Goal: Check status: Check status

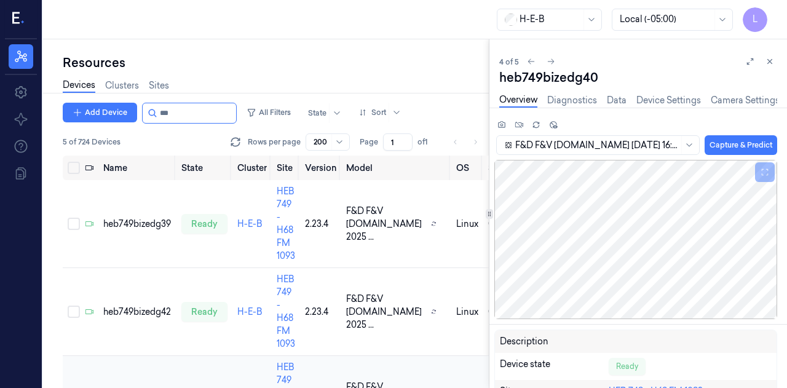
scroll to position [216, 0]
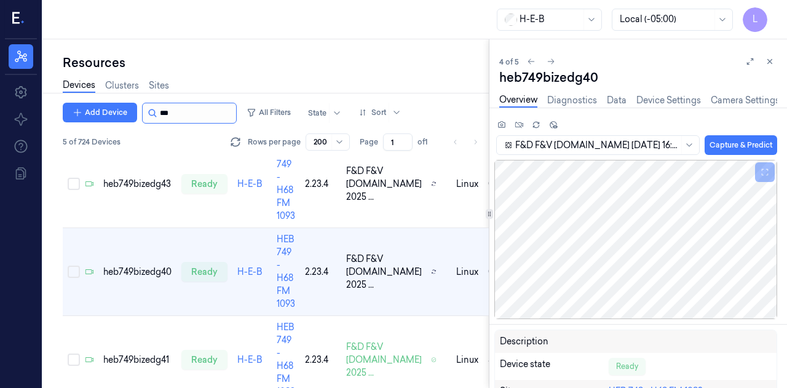
click at [197, 112] on input "string" at bounding box center [197, 113] width 74 height 20
click at [150, 352] on td "heb749bizedg41" at bounding box center [137, 360] width 78 height 88
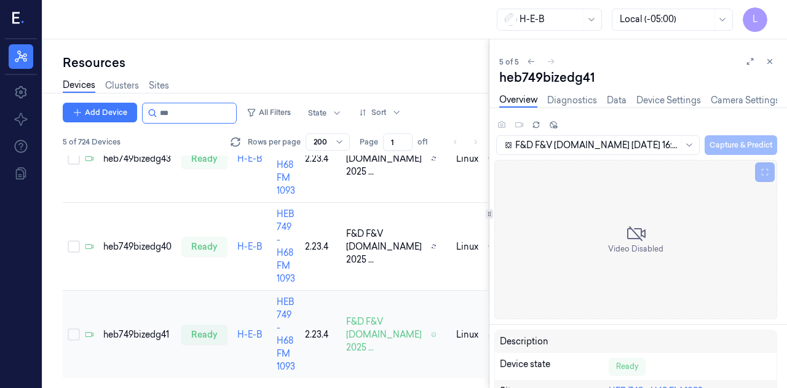
scroll to position [246, 0]
click at [177, 100] on div "Devices Clusters Sites" at bounding box center [276, 86] width 426 height 31
click at [174, 117] on input "string" at bounding box center [197, 113] width 74 height 20
type input "***"
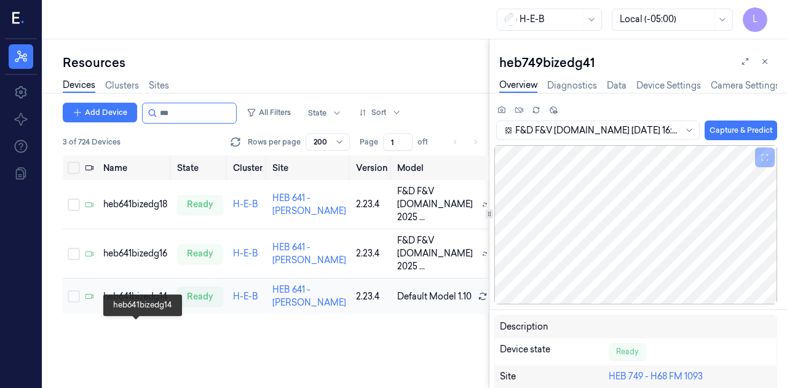
click at [132, 303] on div "heb641bizedg14" at bounding box center [135, 296] width 64 height 13
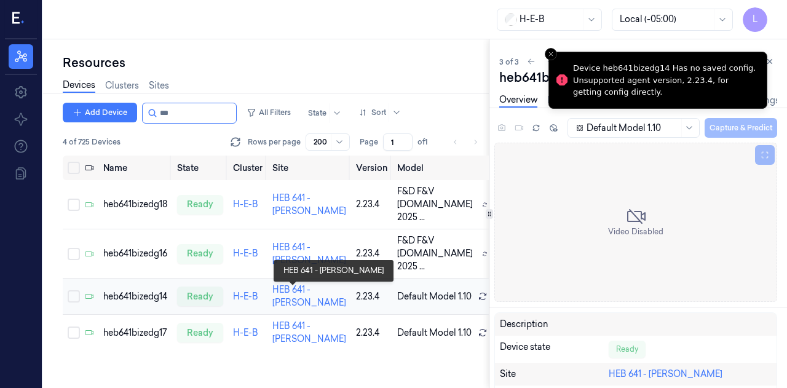
scroll to position [29, 0]
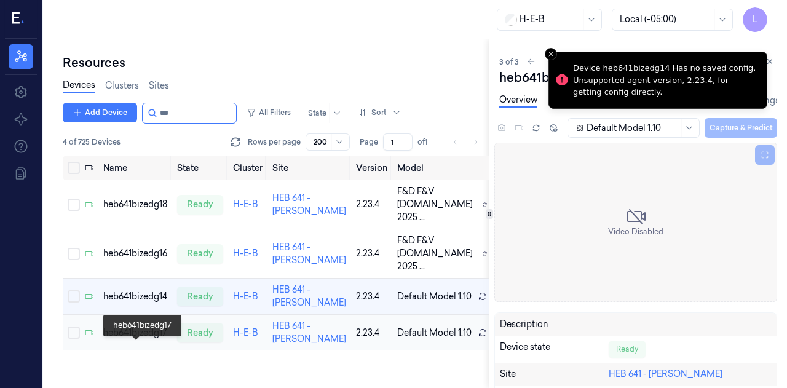
click at [124, 339] on div "heb641bizedg17" at bounding box center [135, 332] width 64 height 13
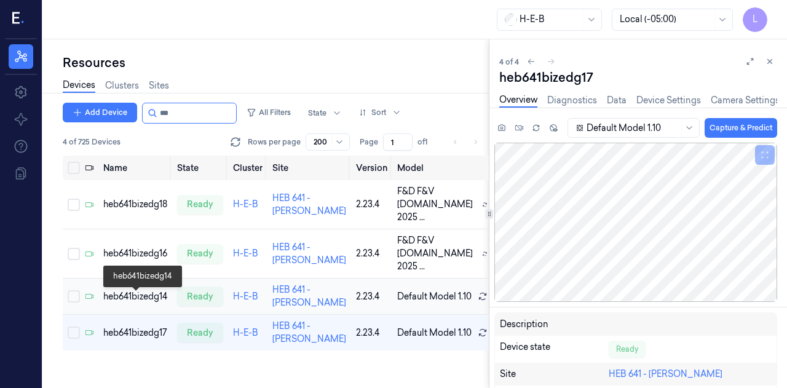
click at [128, 299] on div "heb641bizedg14" at bounding box center [135, 296] width 64 height 13
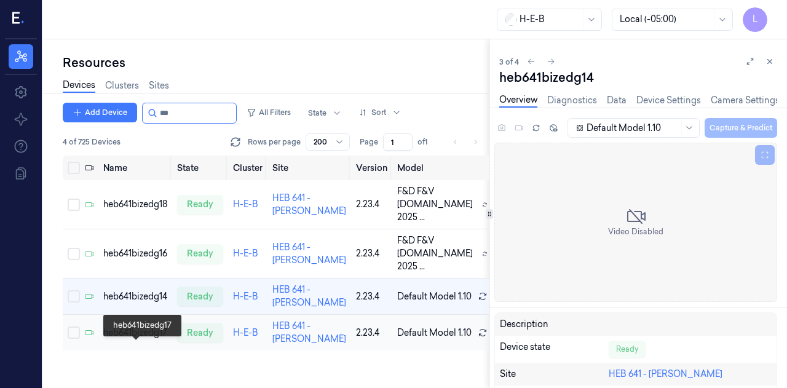
click at [133, 339] on div "heb641bizedg17" at bounding box center [135, 332] width 64 height 13
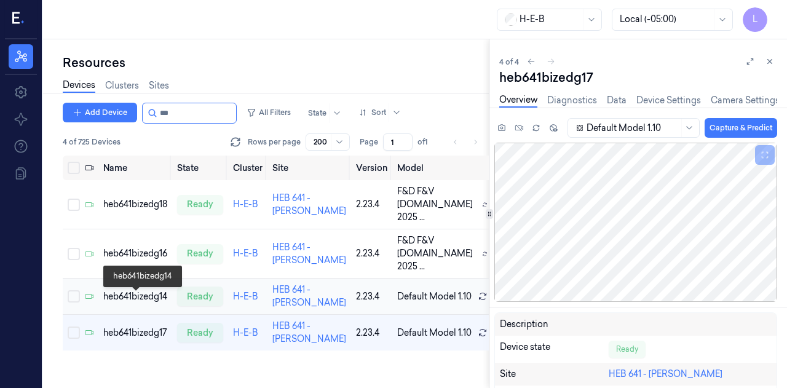
click at [132, 298] on div "heb641bizedg14" at bounding box center [135, 296] width 64 height 13
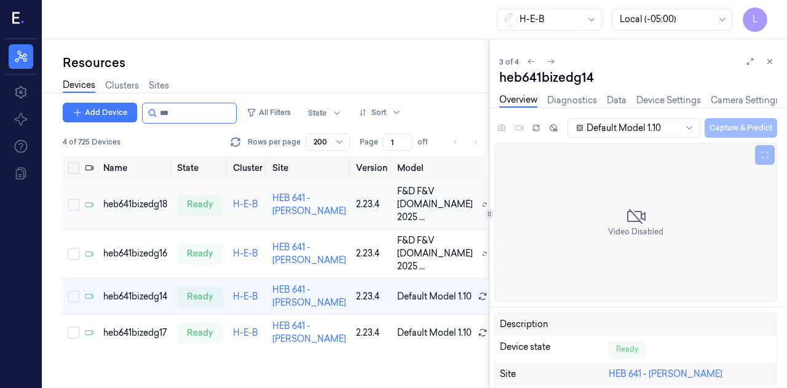
scroll to position [29, 0]
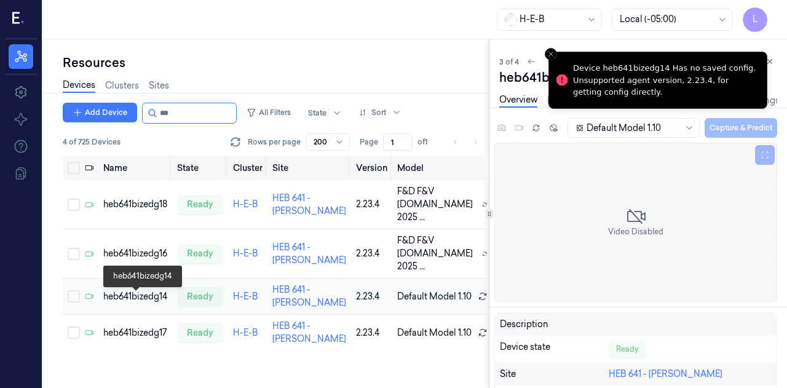
click at [151, 301] on div "heb641bizedg14" at bounding box center [135, 296] width 64 height 13
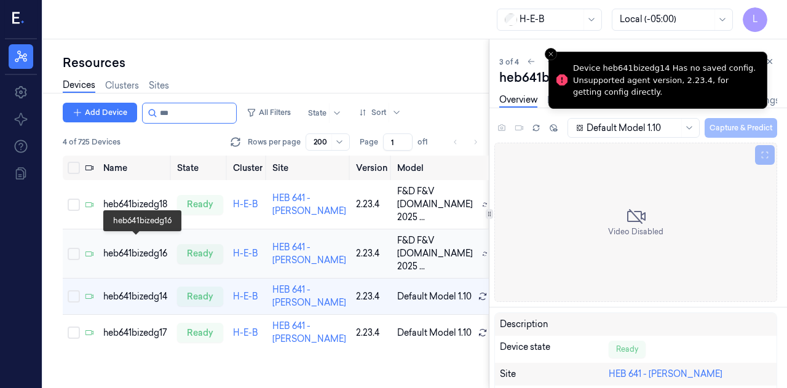
click at [142, 247] on div "heb641bizedg16" at bounding box center [135, 253] width 64 height 13
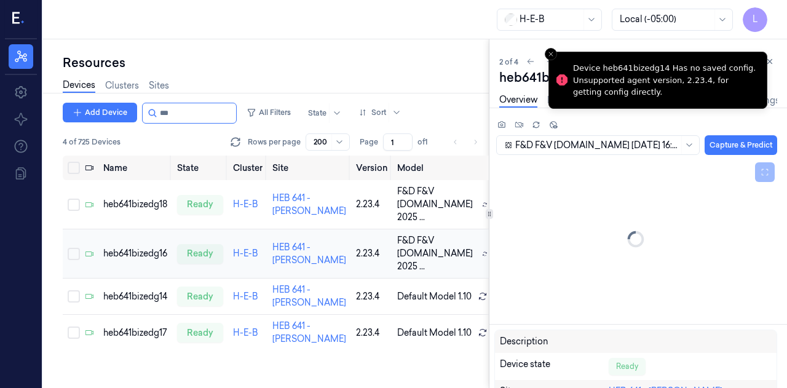
scroll to position [1, 0]
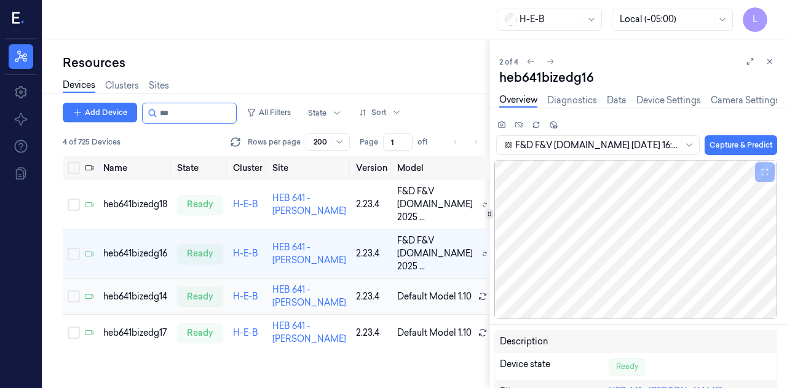
click at [143, 303] on div "heb641bizedg14" at bounding box center [135, 296] width 64 height 13
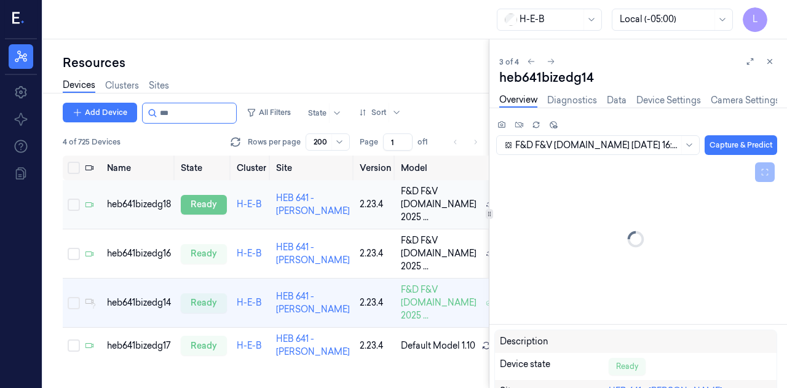
scroll to position [42, 0]
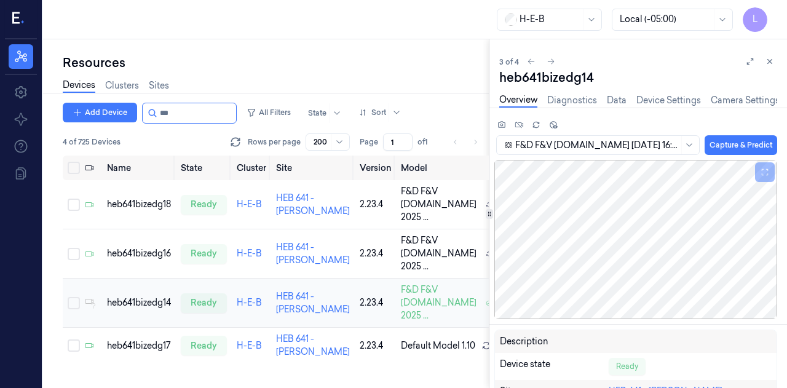
click at [129, 286] on td "heb641bizedg14" at bounding box center [139, 302] width 74 height 49
